Goal: Task Accomplishment & Management: Use online tool/utility

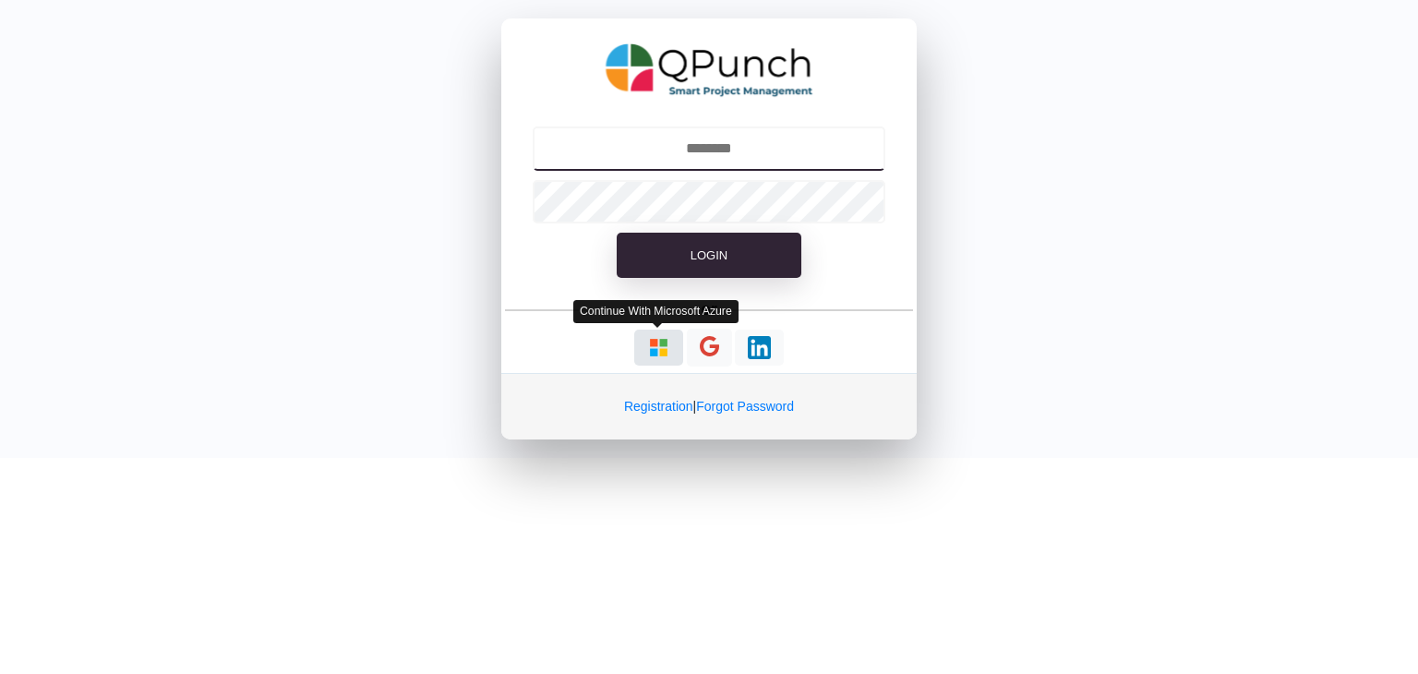
type input "**********"
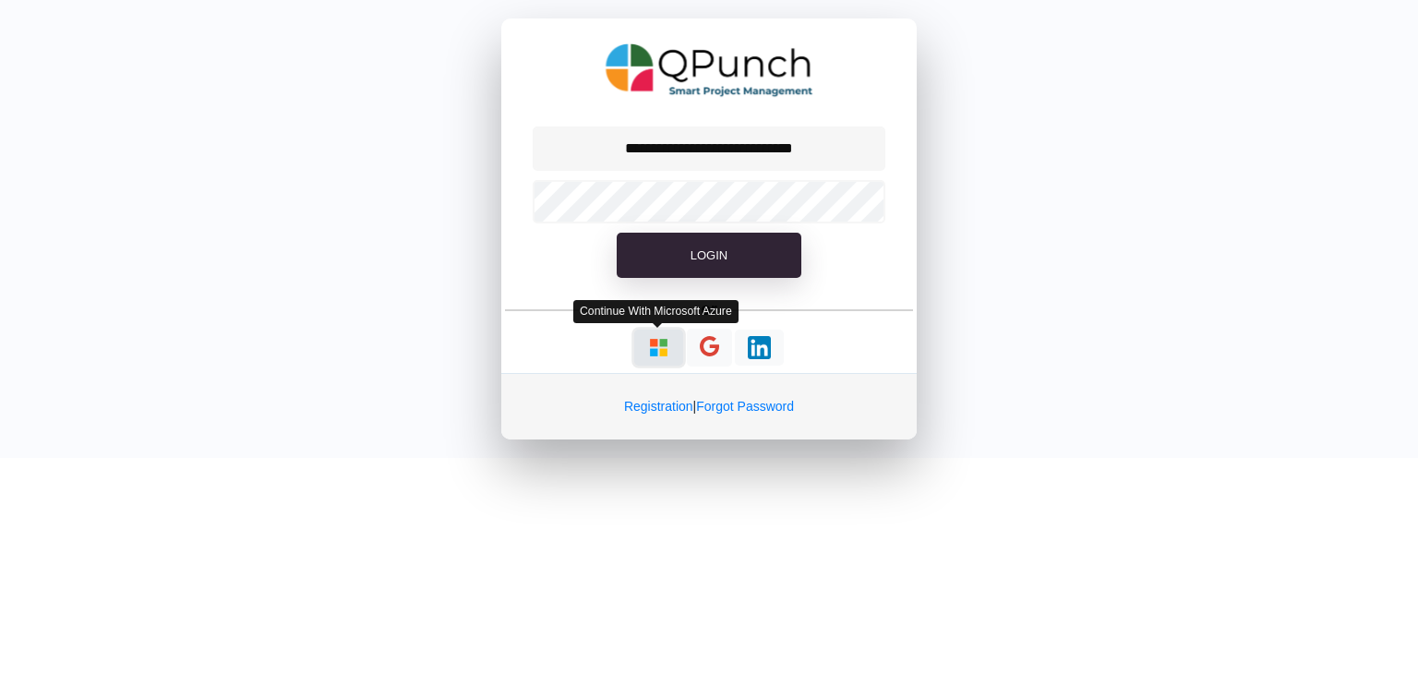
click at [661, 347] on img "button" at bounding box center [658, 347] width 23 height 23
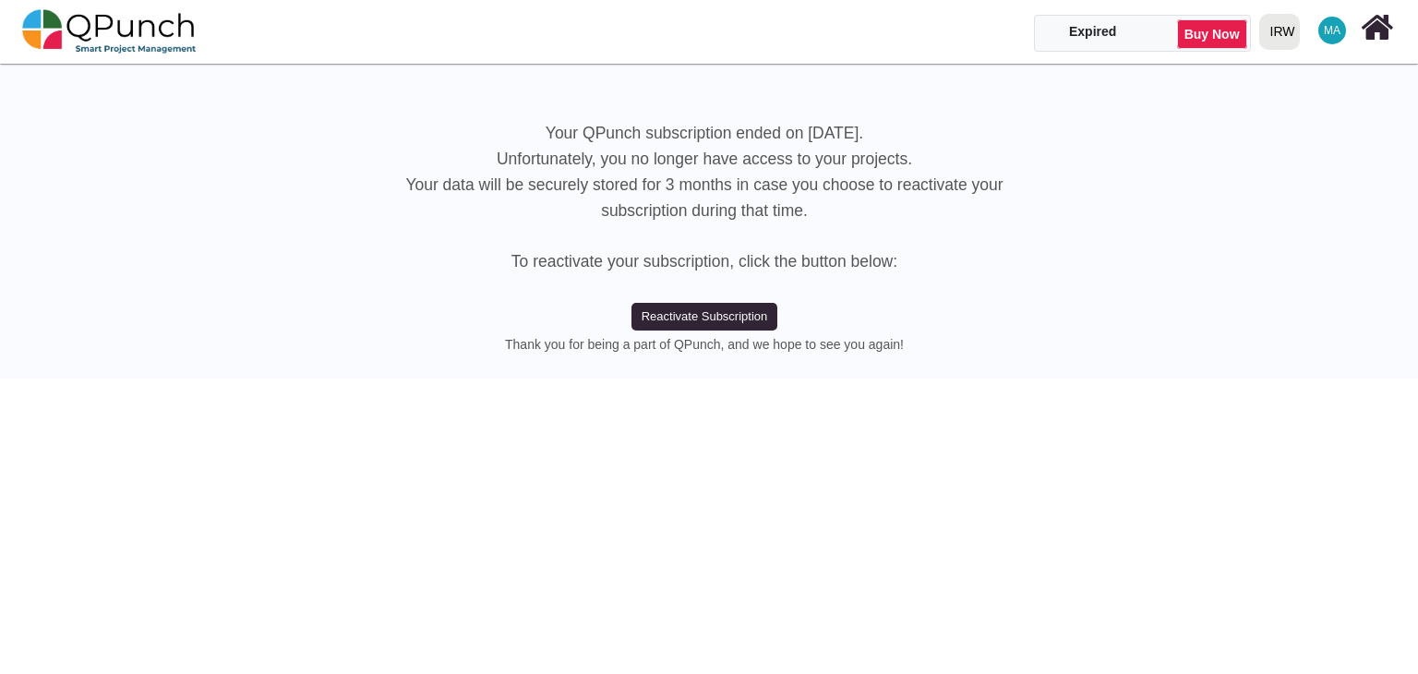
click at [1279, 29] on div "IRW" at bounding box center [1283, 32] width 25 height 32
click at [1272, 107] on link "IRW" at bounding box center [1315, 110] width 127 height 26
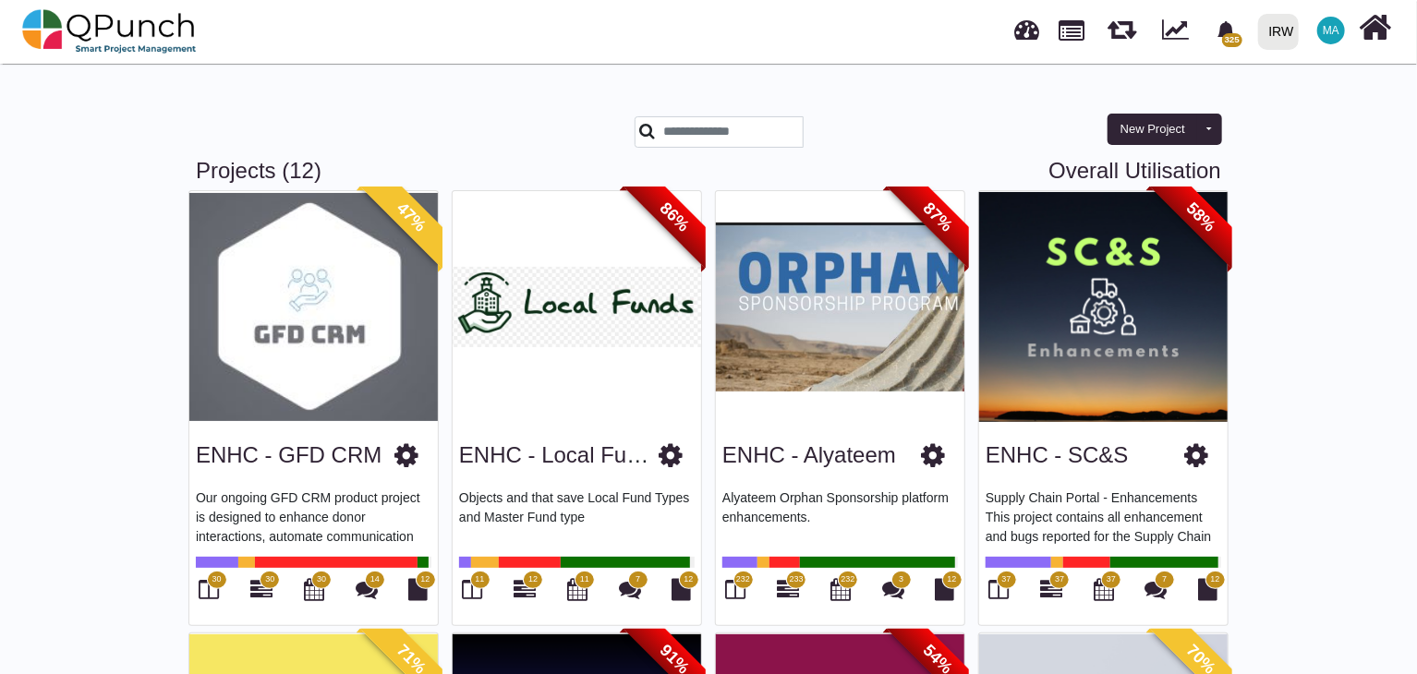
click at [321, 342] on img at bounding box center [313, 306] width 248 height 231
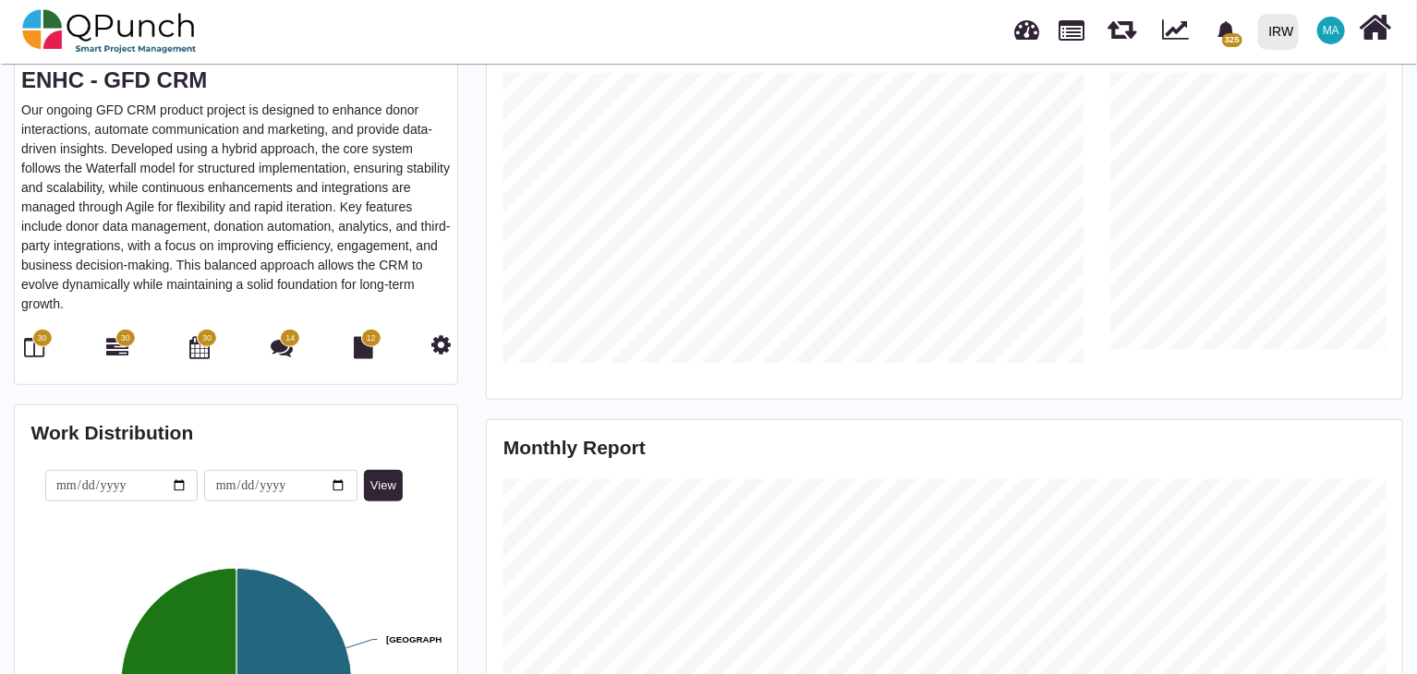
scroll to position [369, 0]
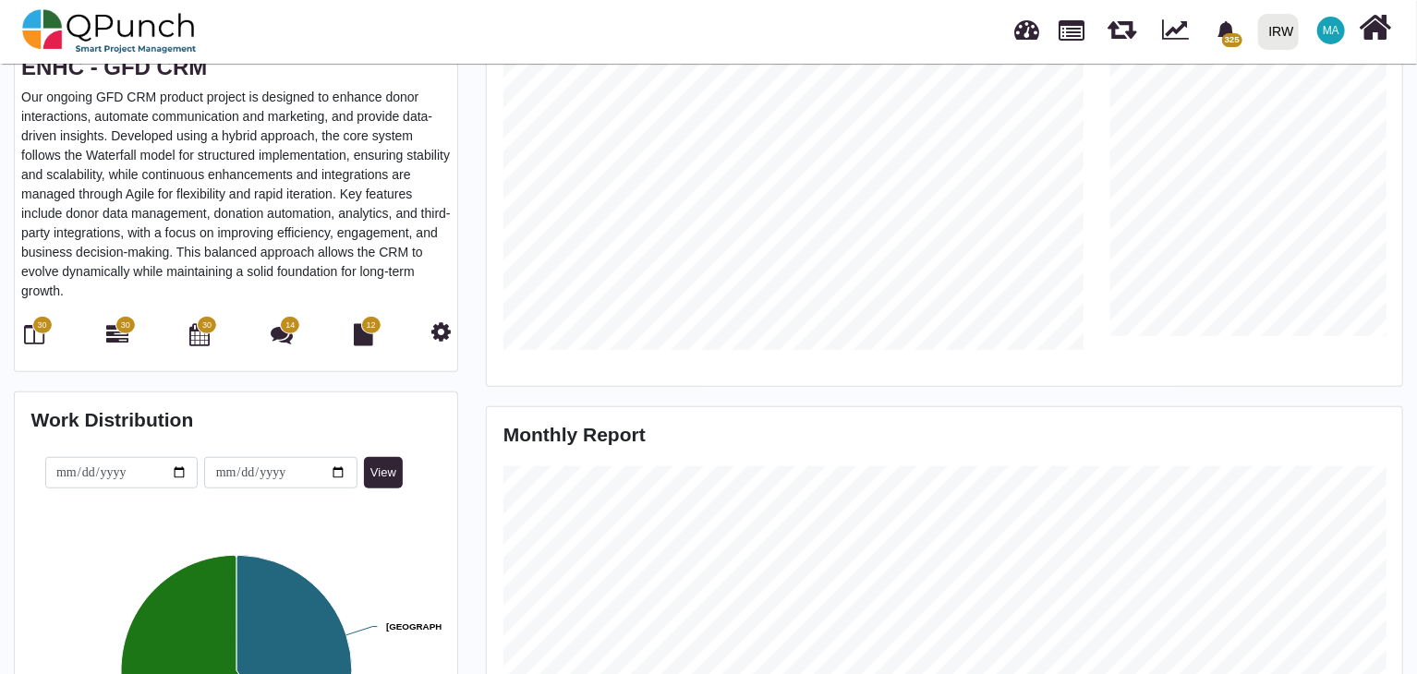
click at [42, 334] on icon at bounding box center [35, 334] width 20 height 22
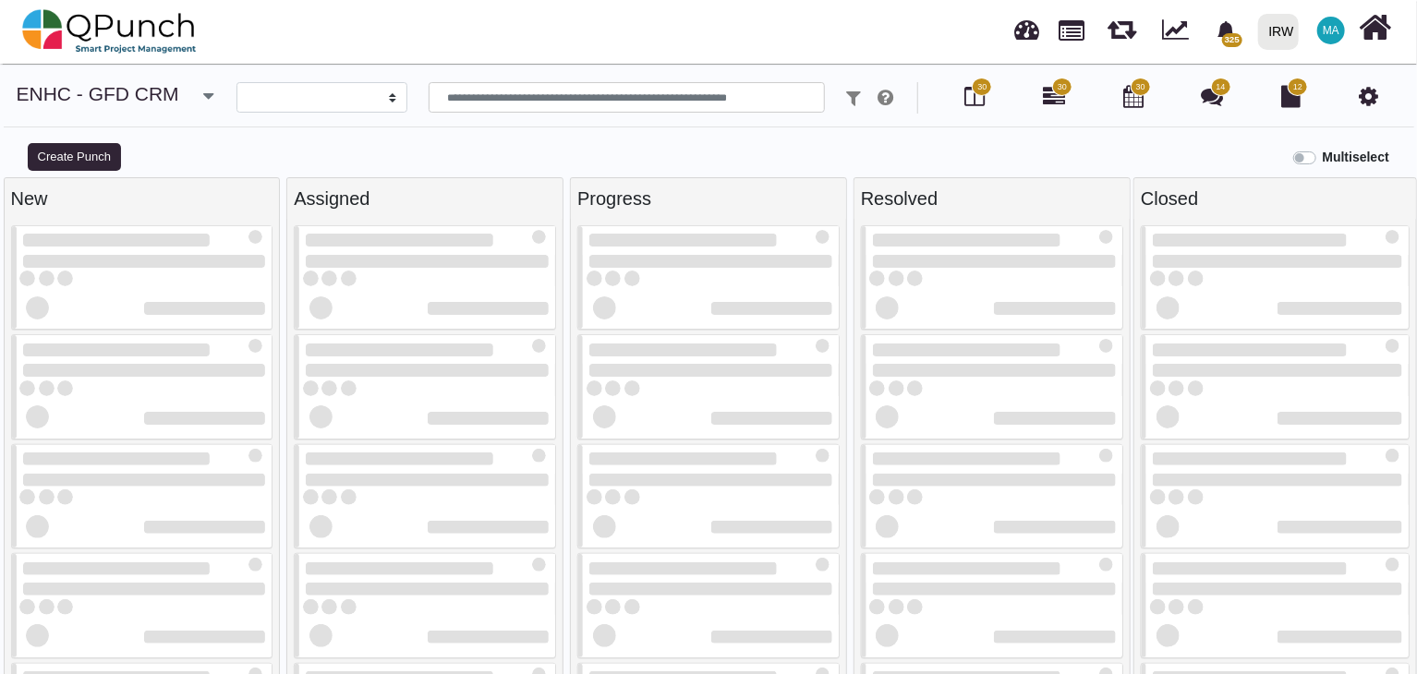
select select
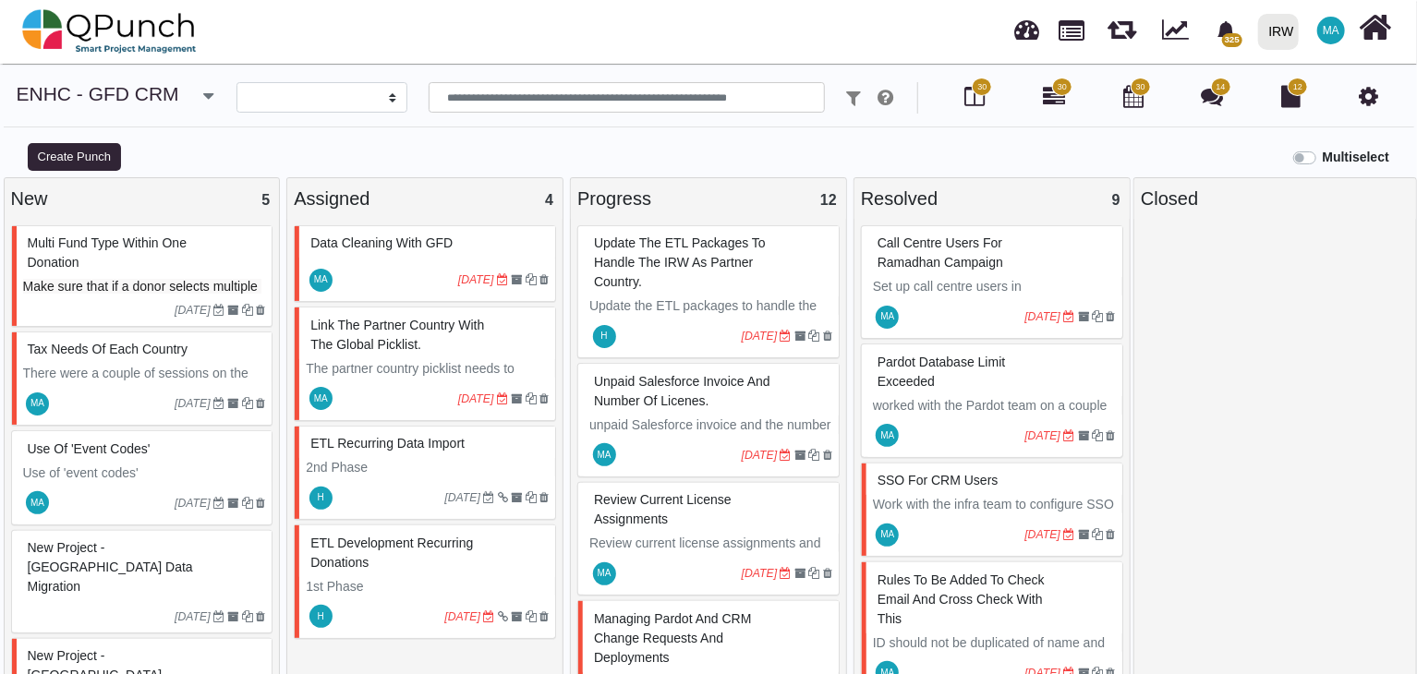
click at [647, 259] on span "update the ETL packages to handle the IRW as partner country." at bounding box center [680, 262] width 172 height 54
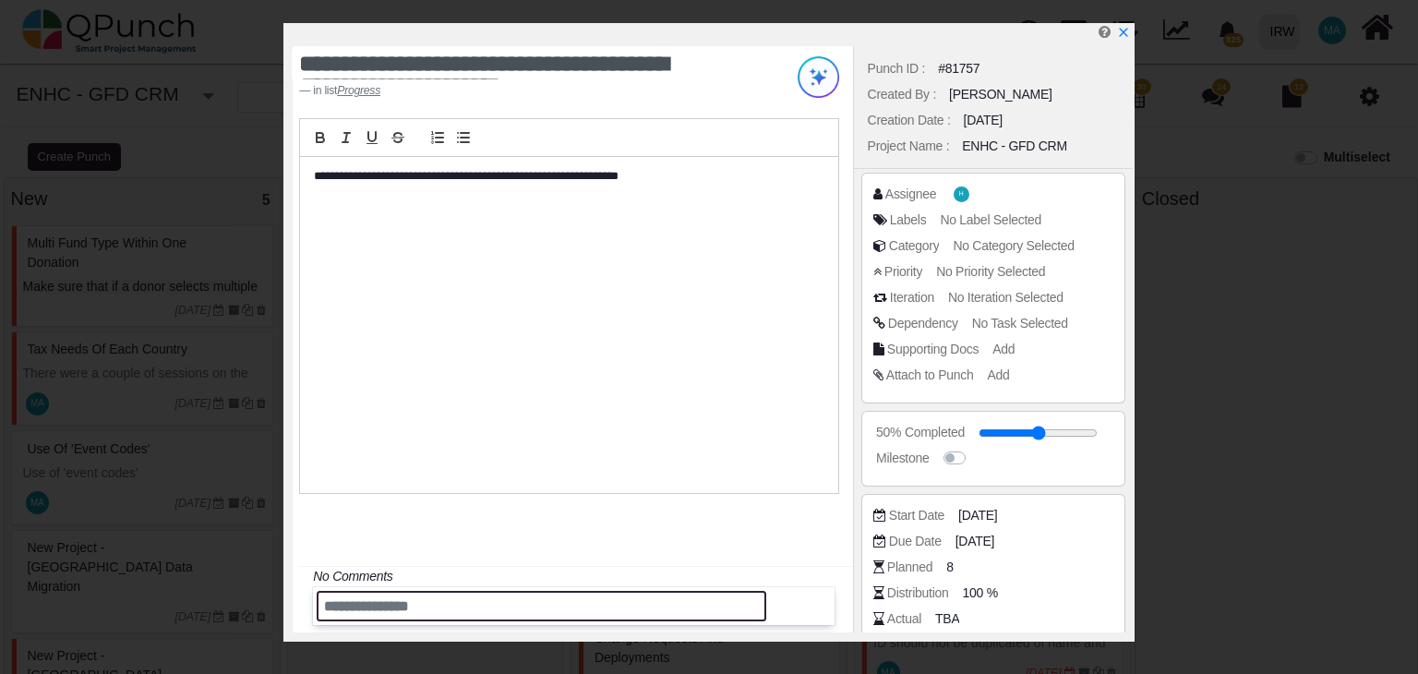
click at [419, 610] on input "text" at bounding box center [542, 606] width 450 height 30
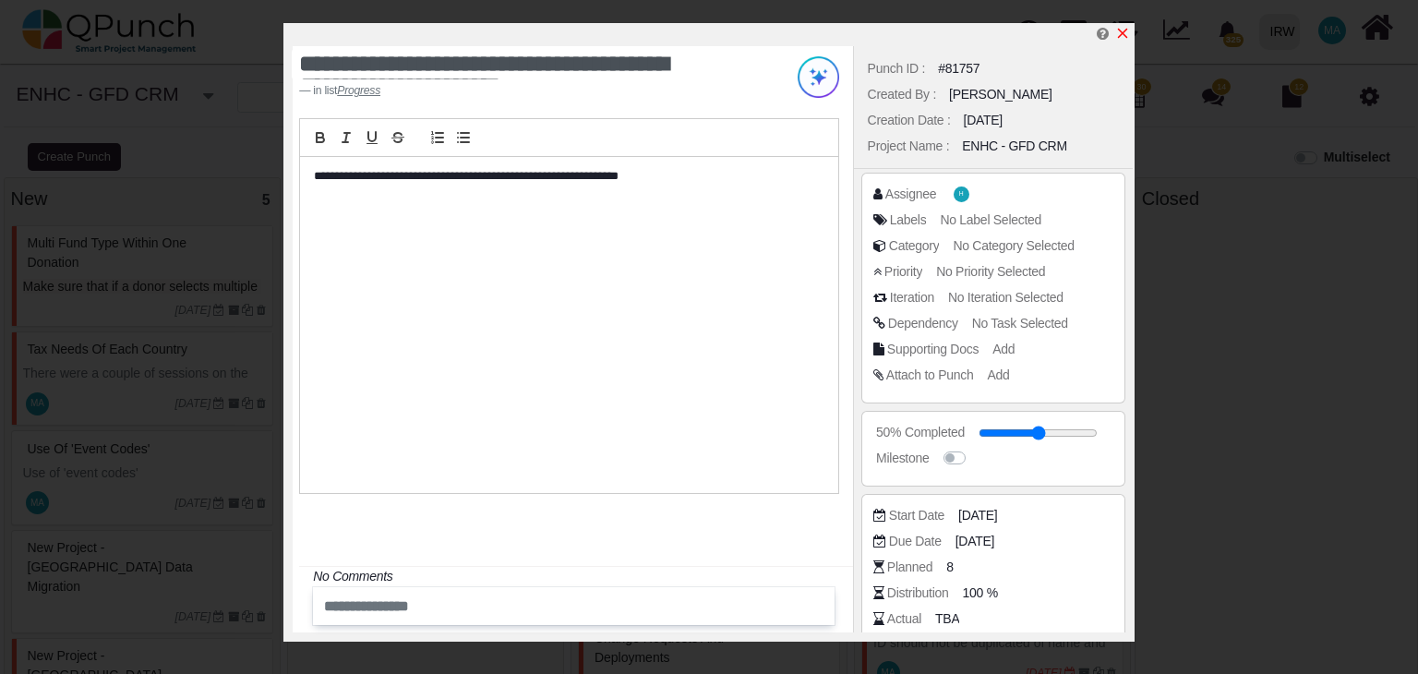
click at [1126, 30] on icon "x" at bounding box center [1123, 34] width 10 height 10
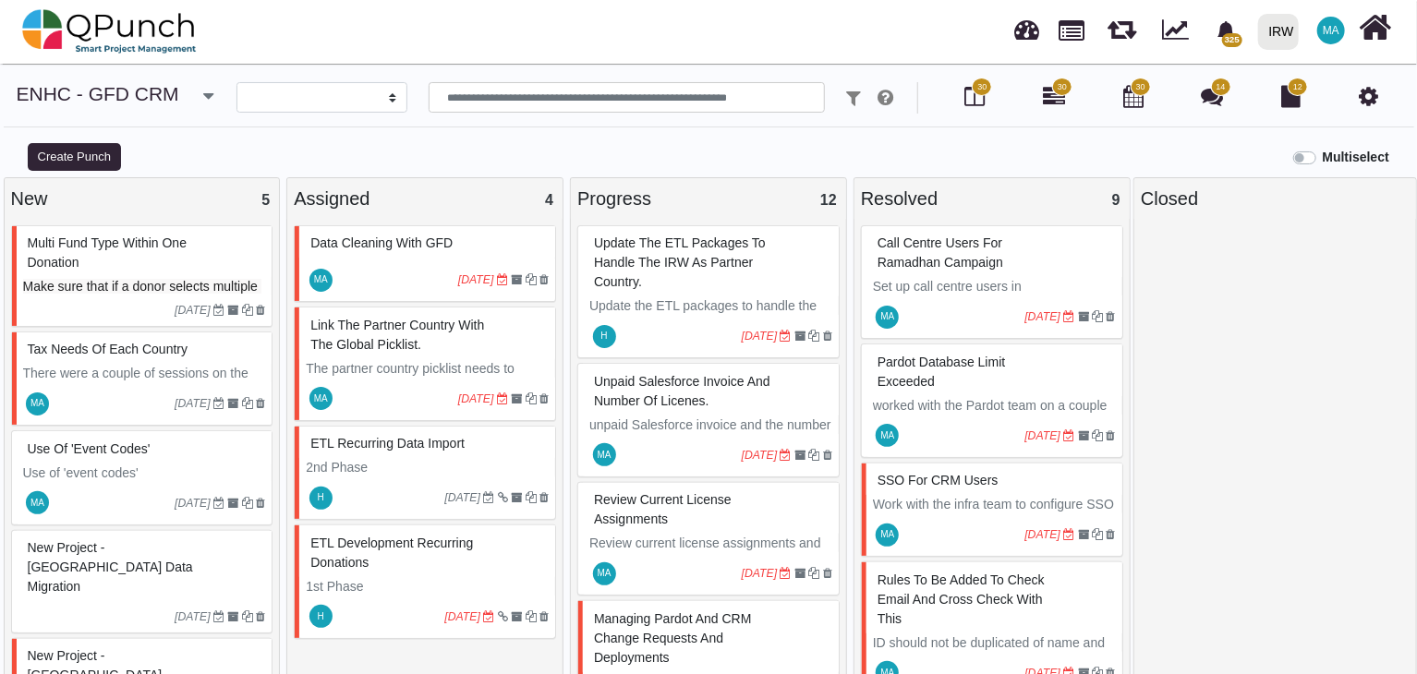
click at [670, 150] on div "Multiselect" at bounding box center [886, 155] width 1063 height 30
click at [666, 263] on span "update the ETL packages to handle the IRW as partner country." at bounding box center [680, 262] width 172 height 54
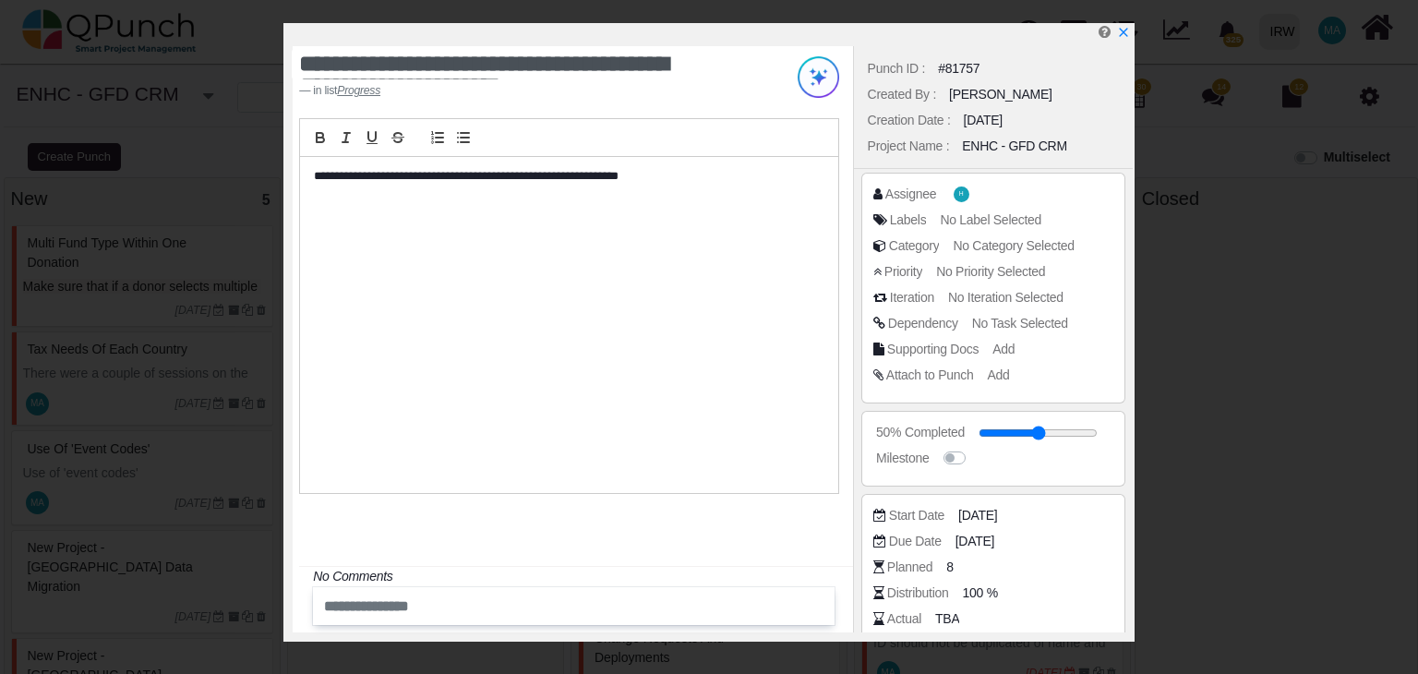
click at [912, 619] on div "Actual" at bounding box center [904, 619] width 34 height 19
click at [943, 616] on span "TBA" at bounding box center [950, 619] width 24 height 19
drag, startPoint x: 996, startPoint y: 616, endPoint x: 942, endPoint y: 615, distance: 54.5
click at [942, 615] on input "number" at bounding box center [1024, 619] width 169 height 18
drag, startPoint x: 606, startPoint y: 360, endPoint x: 662, endPoint y: 347, distance: 57.8
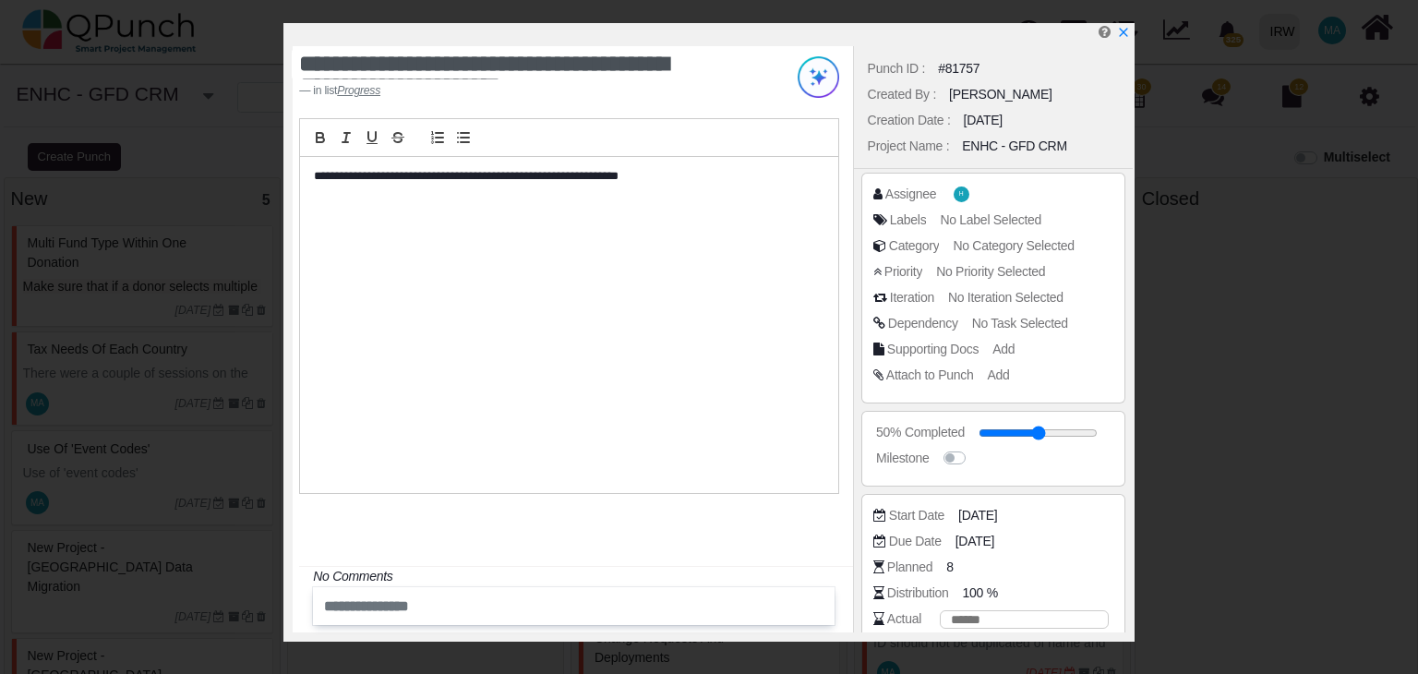
click at [610, 355] on div "**********" at bounding box center [568, 325] width 537 height 336
click at [1127, 35] on icon "x" at bounding box center [1123, 33] width 15 height 15
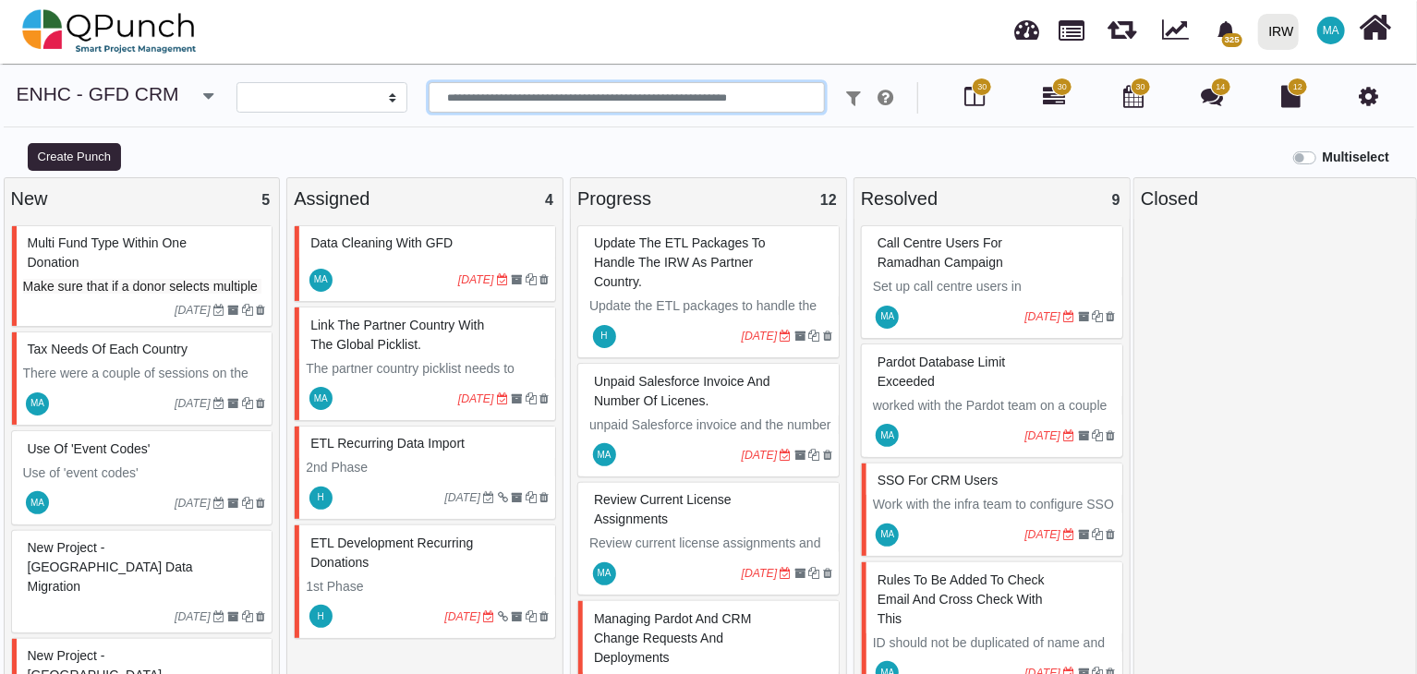
click at [579, 90] on input "text" at bounding box center [626, 97] width 397 height 31
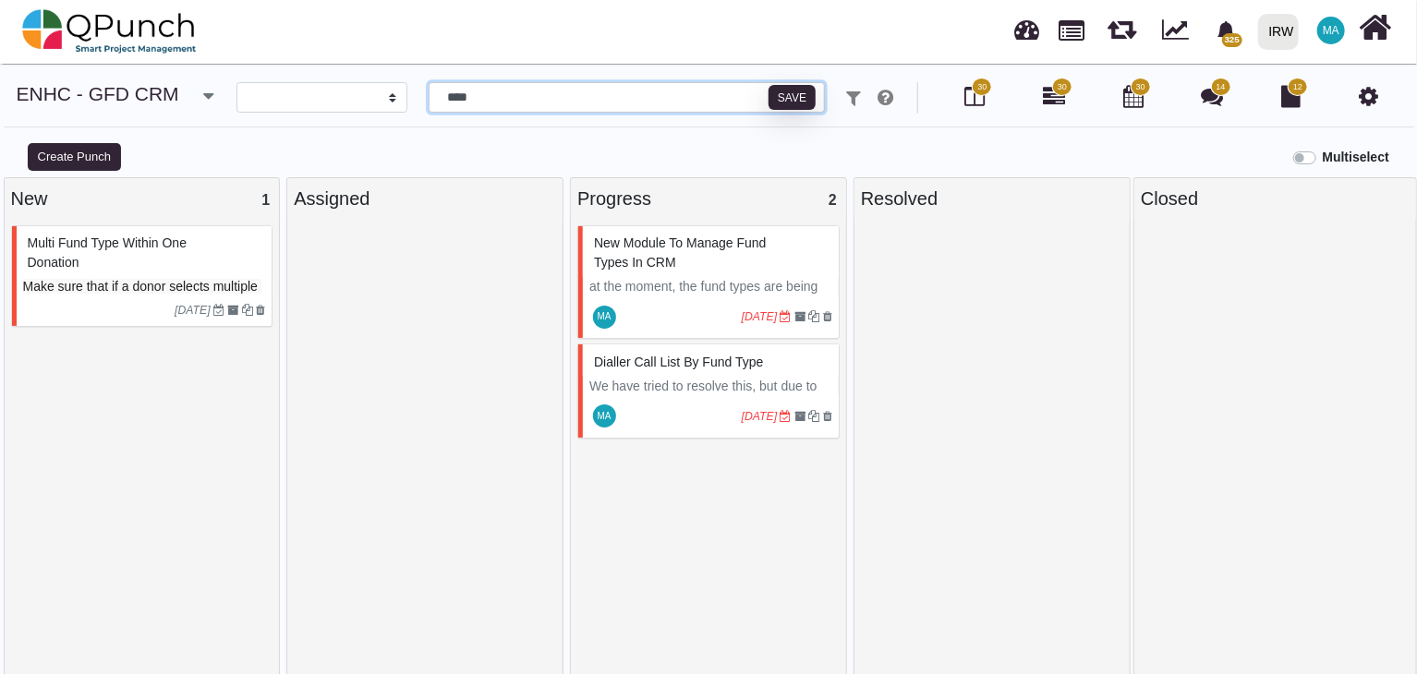
type input "****"
click at [665, 259] on span "New Module to manage Fund types in CRM" at bounding box center [680, 252] width 173 height 34
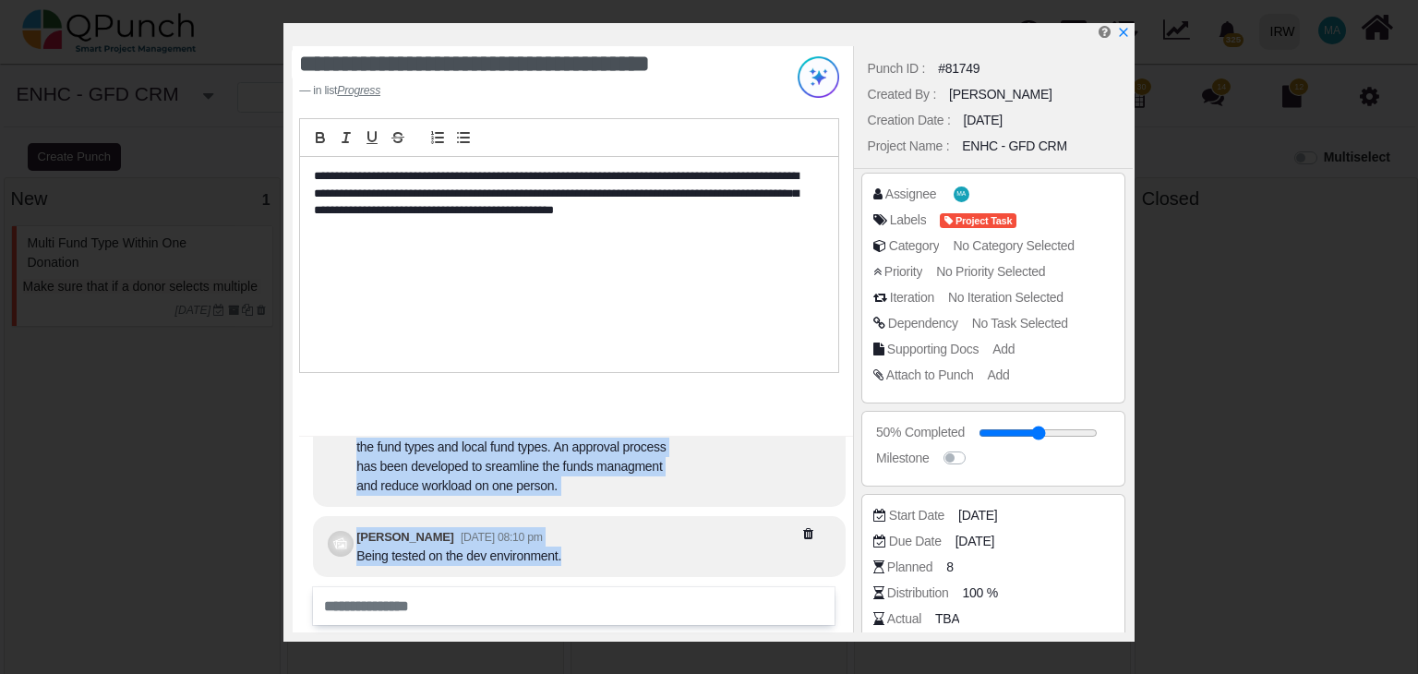
drag, startPoint x: 356, startPoint y: 453, endPoint x: 637, endPoint y: 515, distance: 288.6
click at [630, 516] on div "[PERSON_NAME] [DATE] 08:09 pm new objects has been created along with fields to…" at bounding box center [579, 482] width 532 height 189
click at [718, 489] on div at bounding box center [757, 447] width 154 height 97
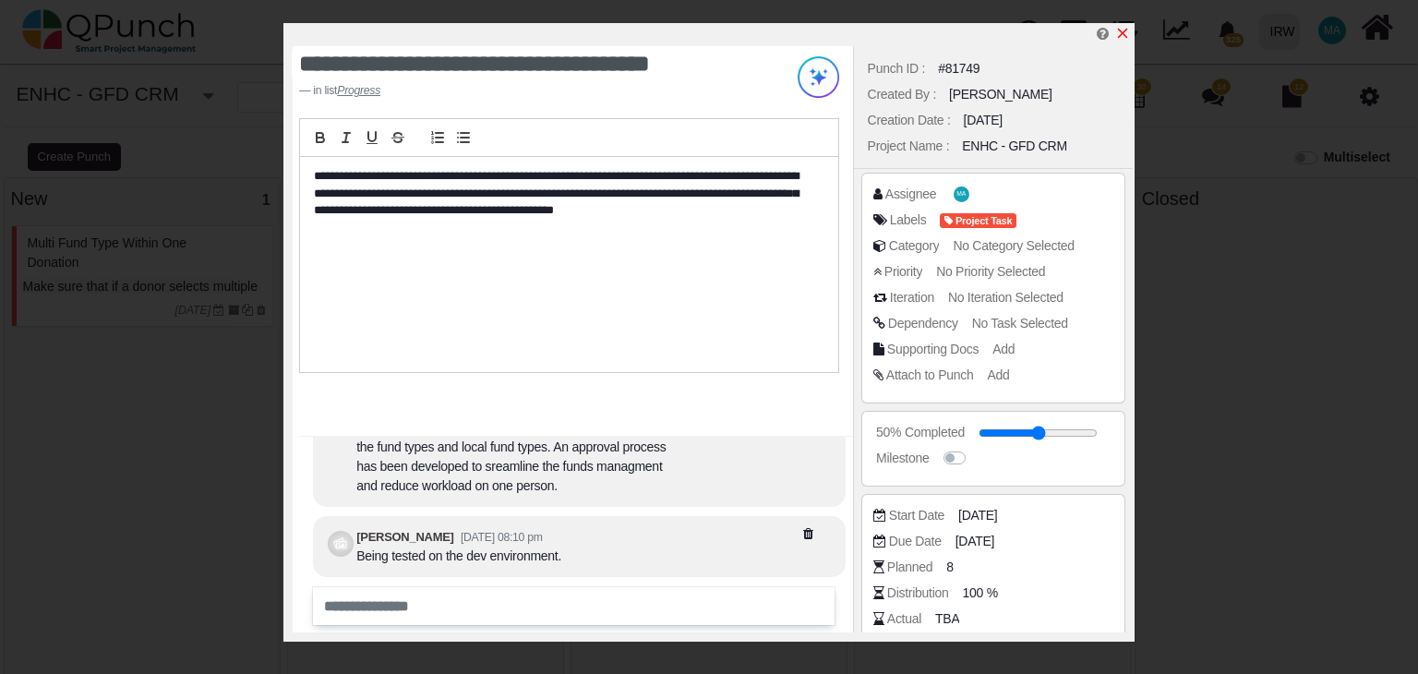
click at [1123, 30] on icon "x" at bounding box center [1123, 33] width 15 height 15
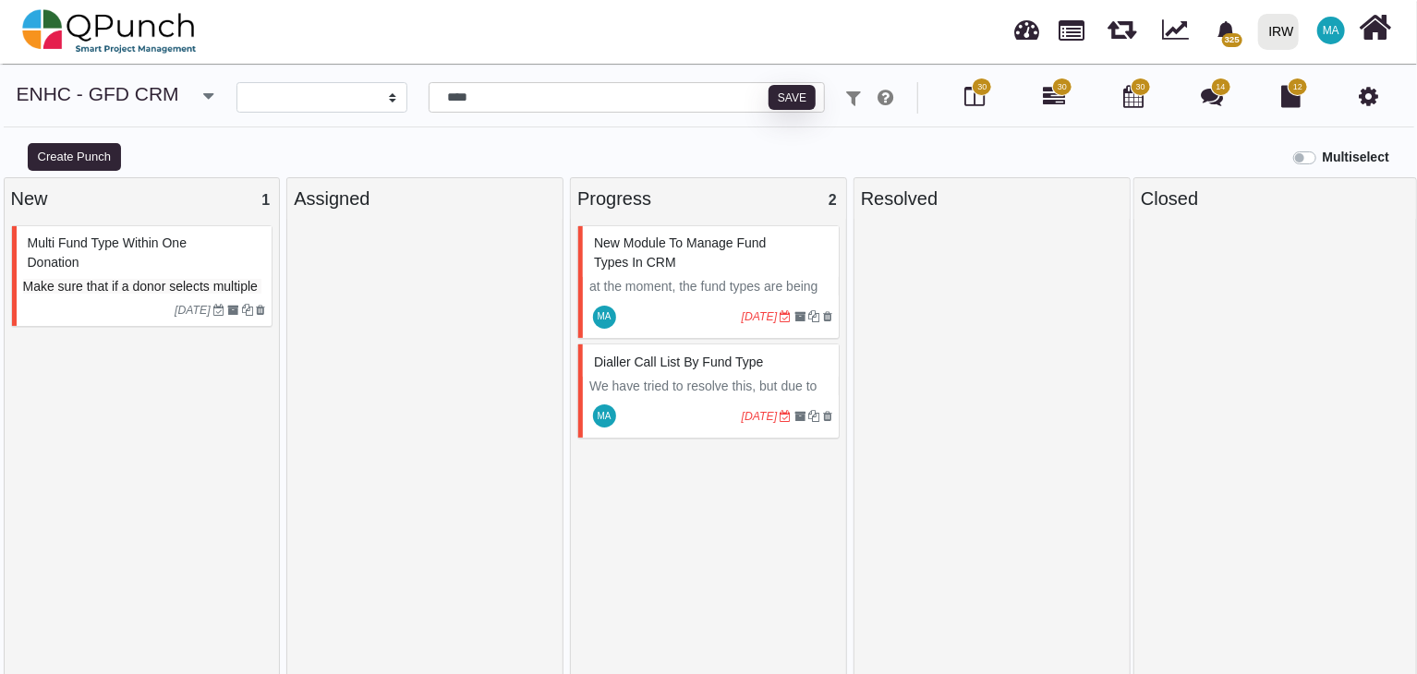
click at [919, 311] on div at bounding box center [992, 493] width 262 height 537
click at [623, 158] on div "Multiselect" at bounding box center [886, 155] width 1063 height 30
